Goal: Check status

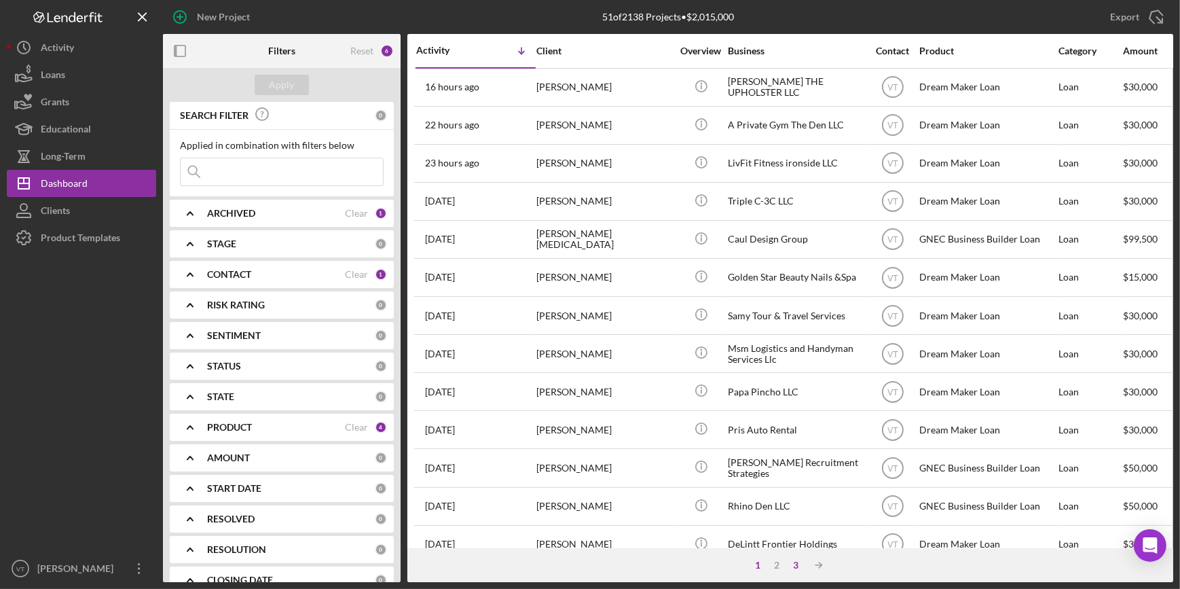
click at [796, 568] on div "3" at bounding box center [795, 565] width 19 height 11
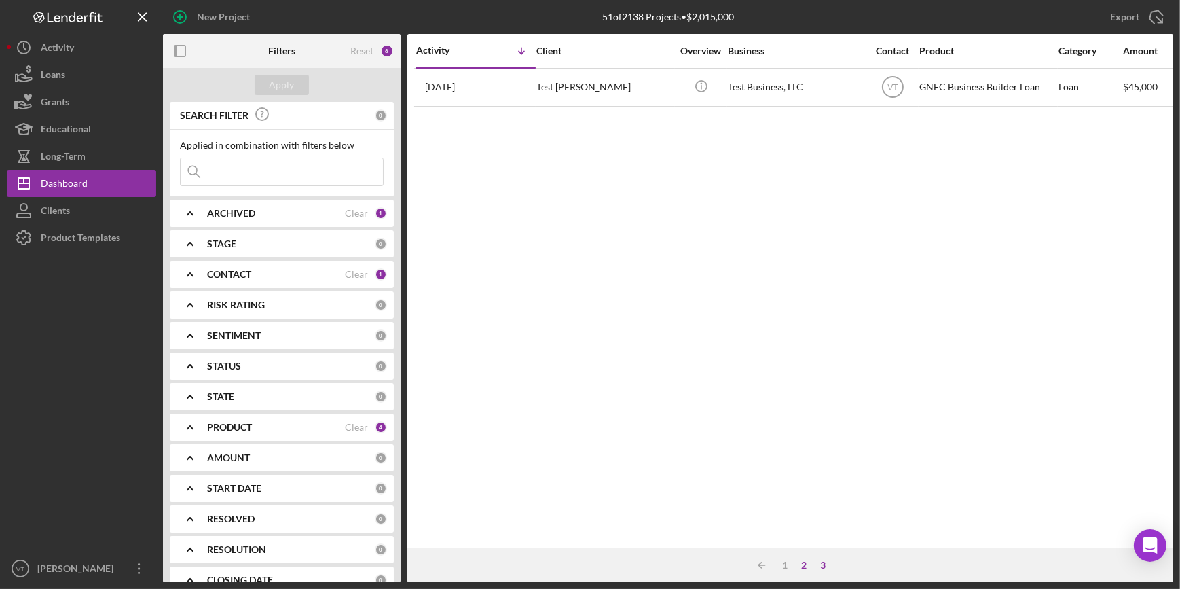
click at [802, 564] on div "2" at bounding box center [804, 565] width 19 height 11
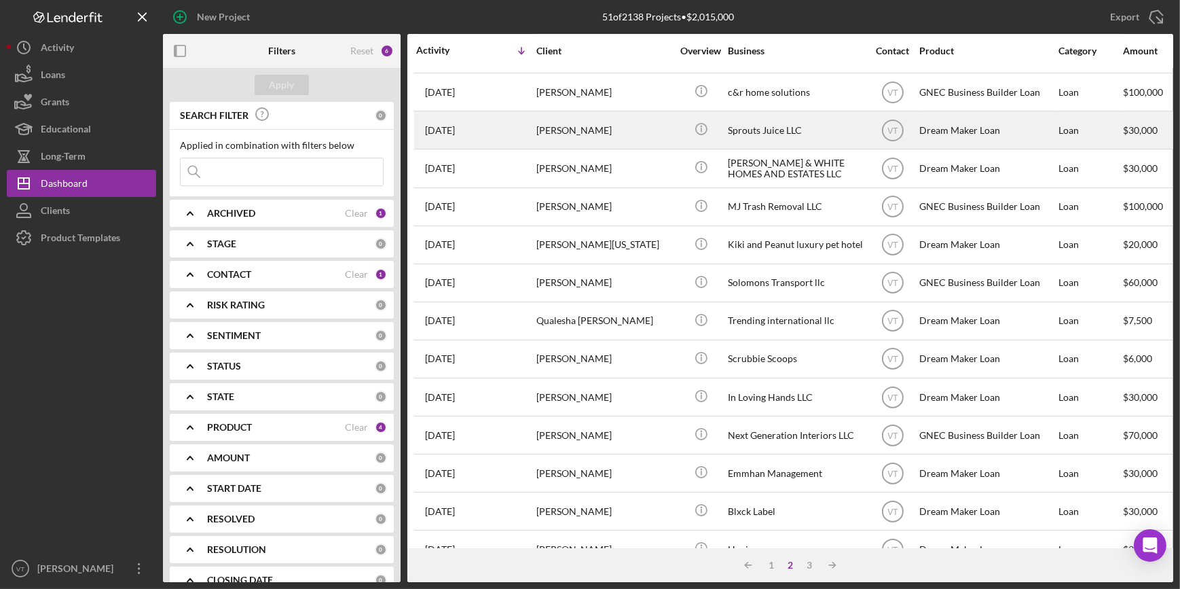
scroll to position [308, 0]
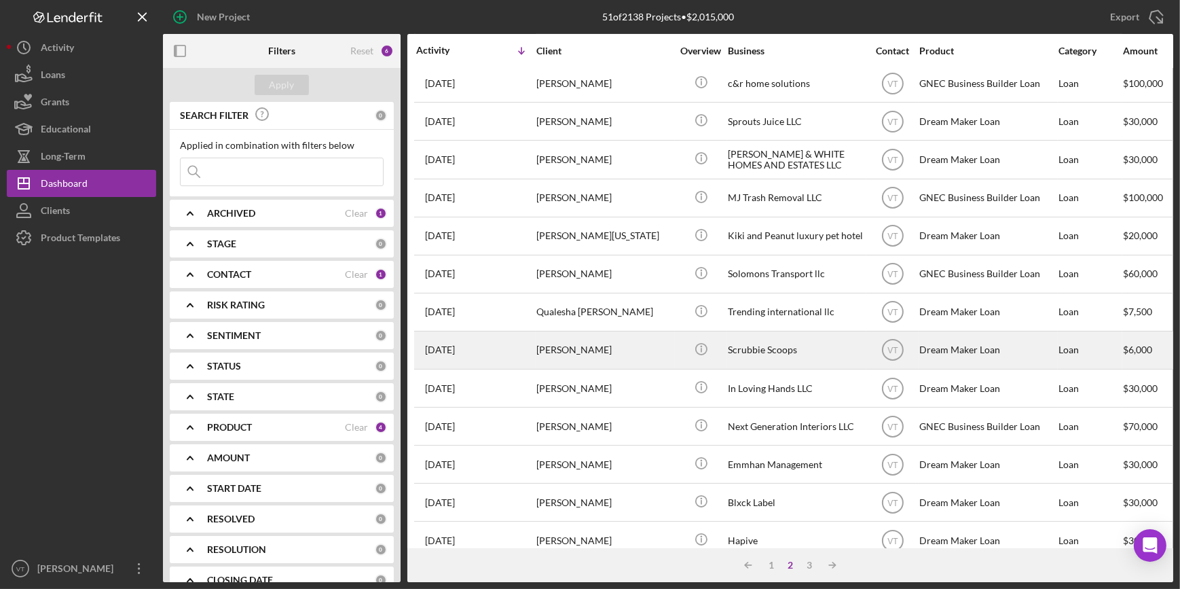
click at [587, 339] on div "[PERSON_NAME]" at bounding box center [605, 350] width 136 height 36
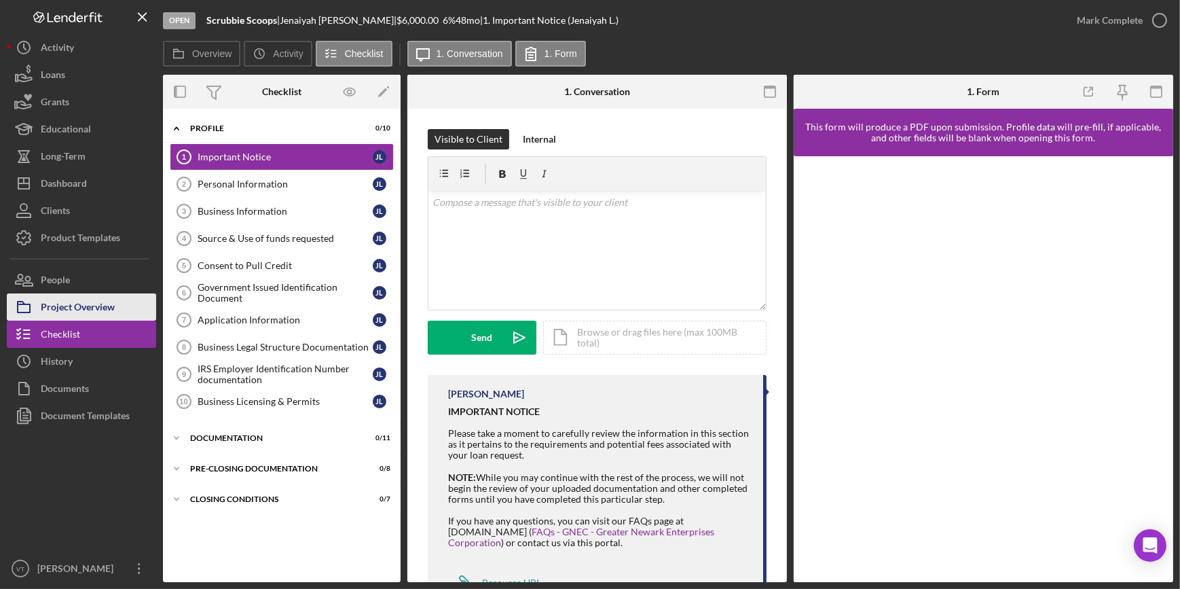
click at [83, 301] on div "Project Overview" at bounding box center [78, 308] width 74 height 31
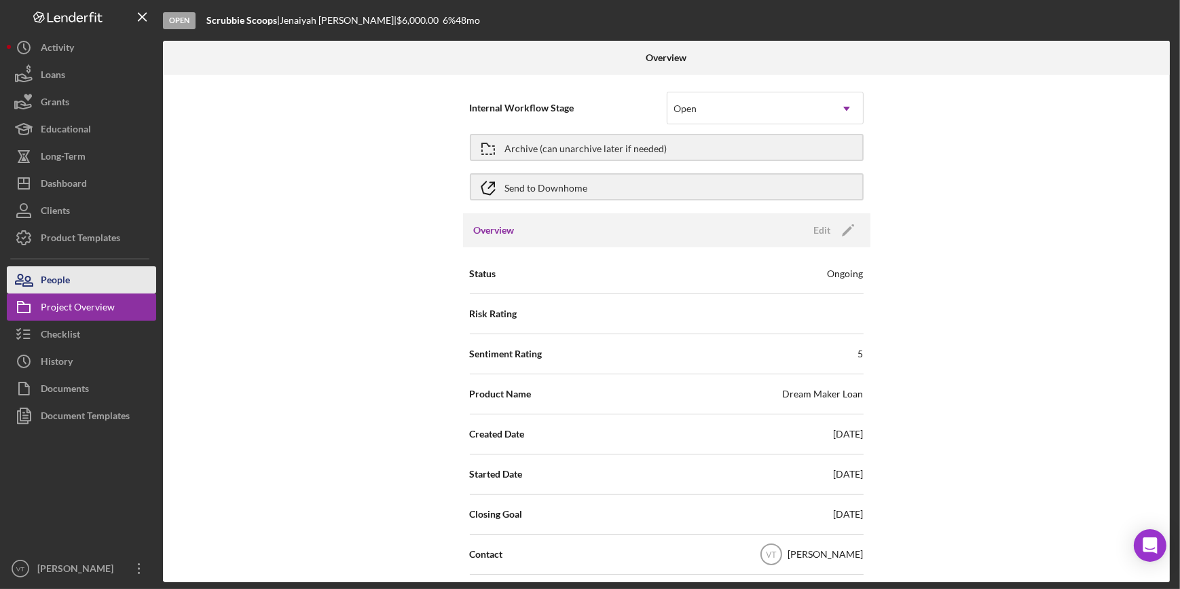
click at [90, 276] on button "People" at bounding box center [81, 279] width 149 height 27
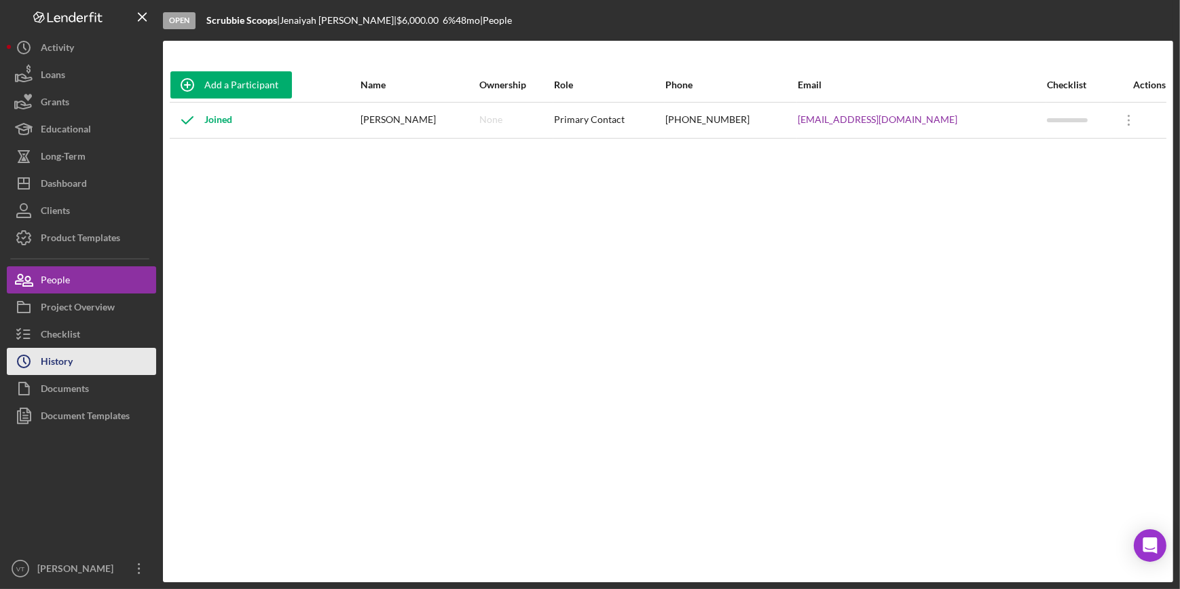
click at [80, 360] on button "Icon/History History" at bounding box center [81, 361] width 149 height 27
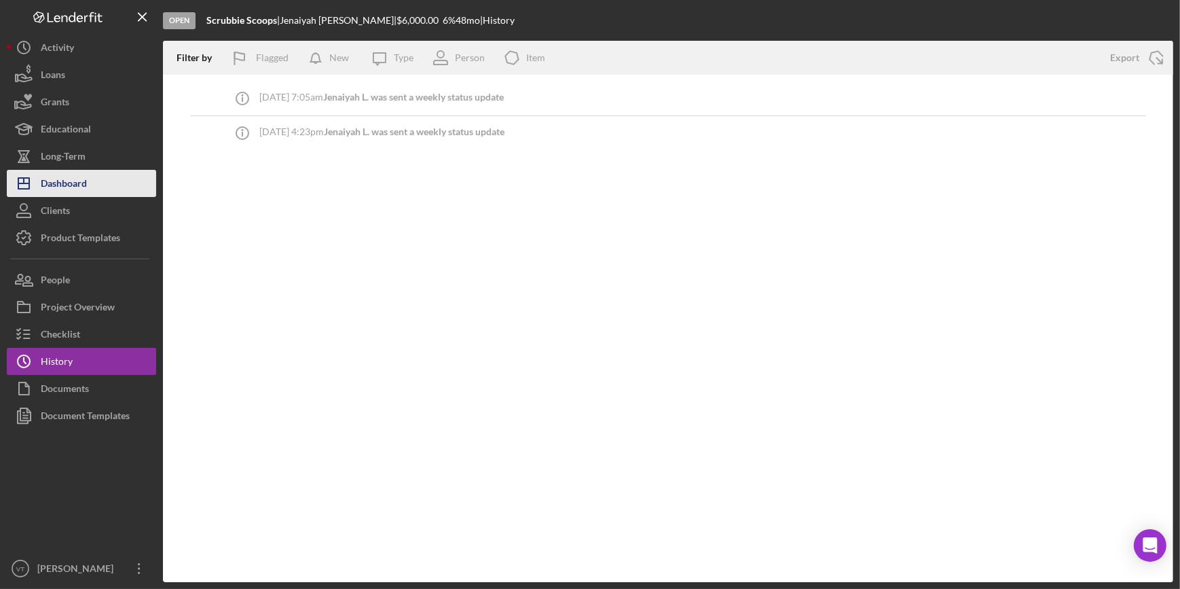
click at [103, 187] on button "Icon/Dashboard Dashboard" at bounding box center [81, 183] width 149 height 27
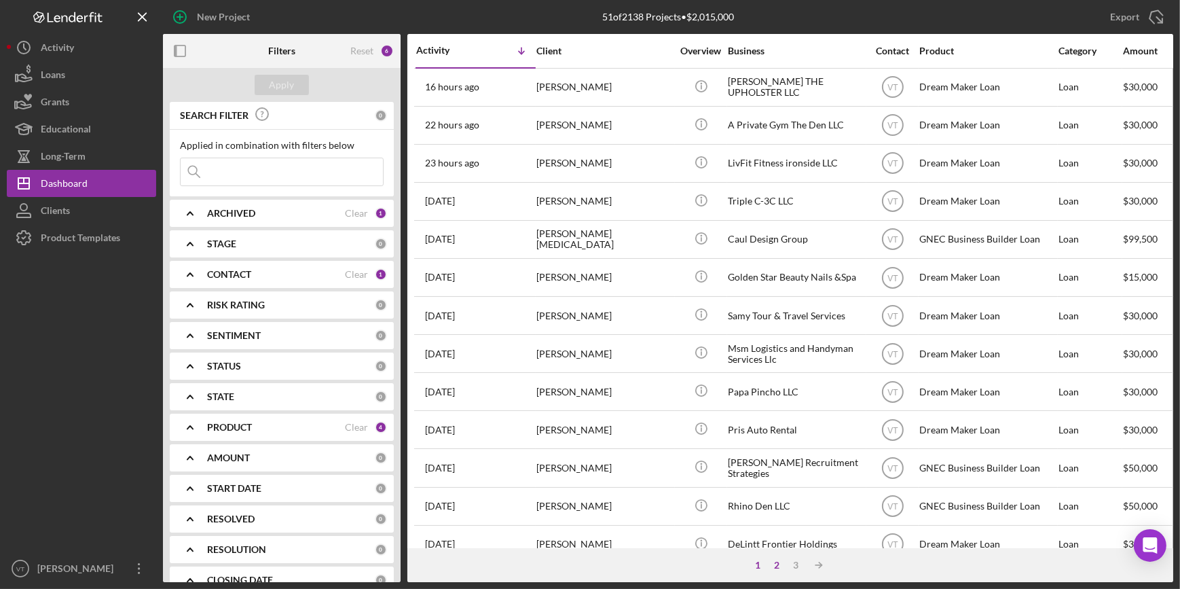
click at [780, 566] on div "2" at bounding box center [776, 565] width 19 height 11
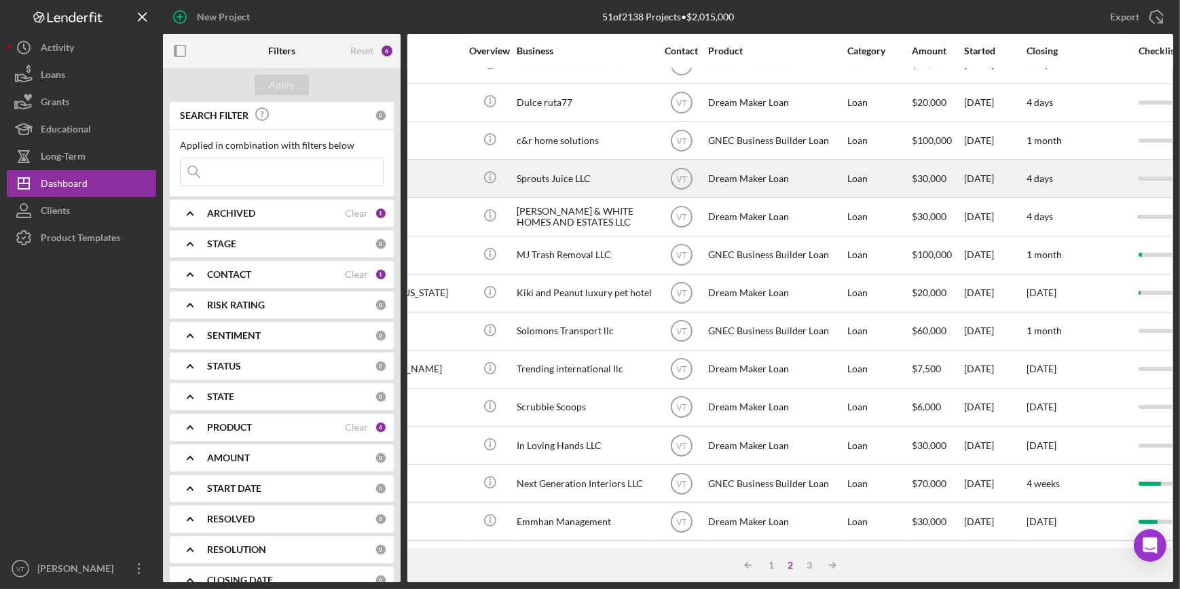
scroll to position [59, 211]
